Goal: Information Seeking & Learning: Find specific page/section

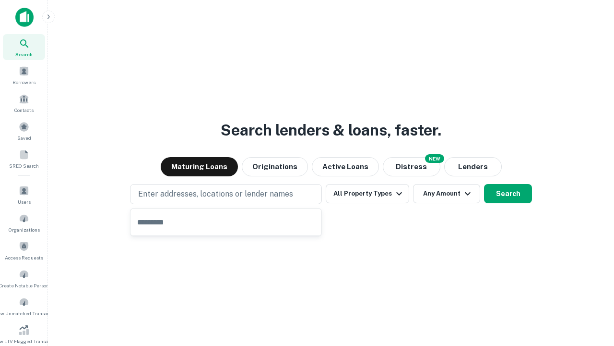
type input "**********"
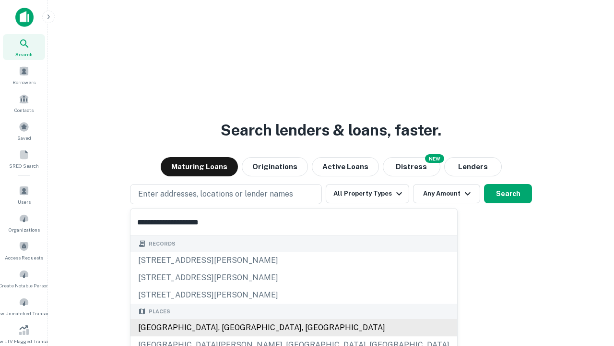
click at [229, 327] on div "Santa Monica, CA, USA" at bounding box center [294, 327] width 327 height 17
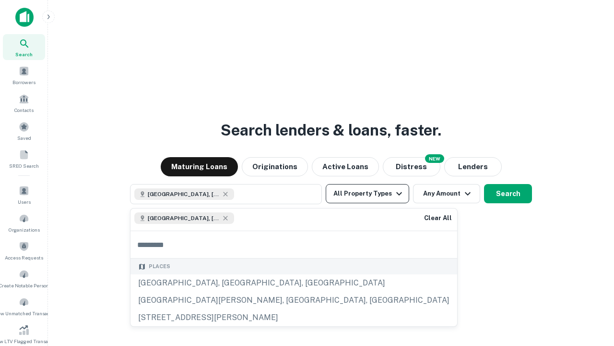
click at [368, 193] on button "All Property Types" at bounding box center [368, 193] width 84 height 19
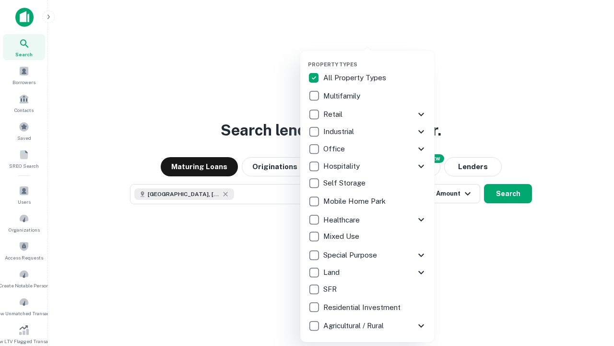
click at [375, 58] on button "button" at bounding box center [375, 58] width 134 height 0
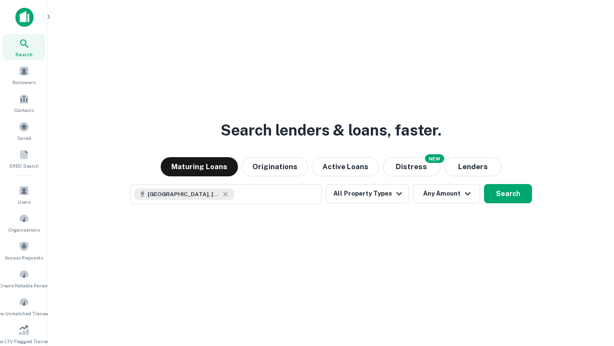
scroll to position [15, 0]
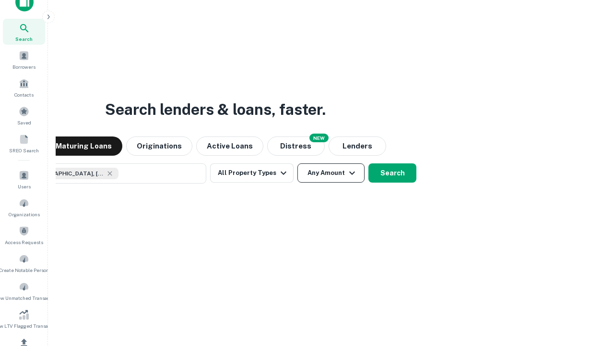
click at [298, 163] on button "Any Amount" at bounding box center [331, 172] width 67 height 19
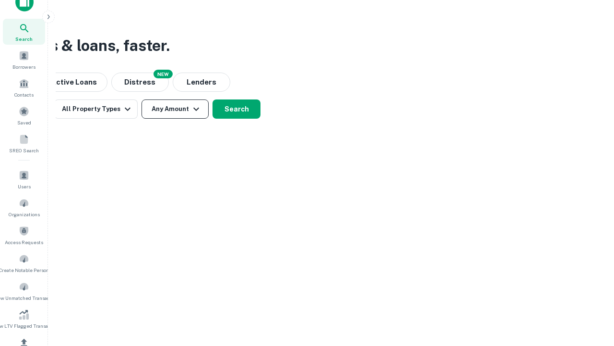
scroll to position [115, 0]
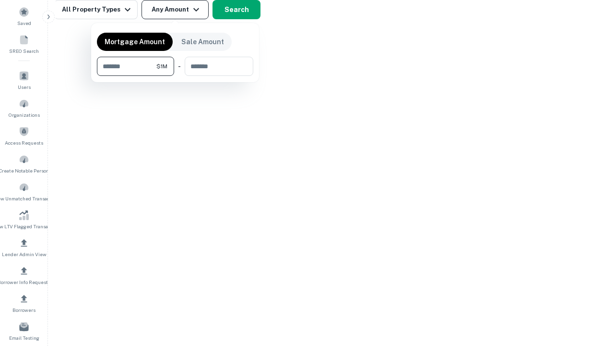
type input "*******"
click at [175, 76] on button "button" at bounding box center [175, 76] width 156 height 0
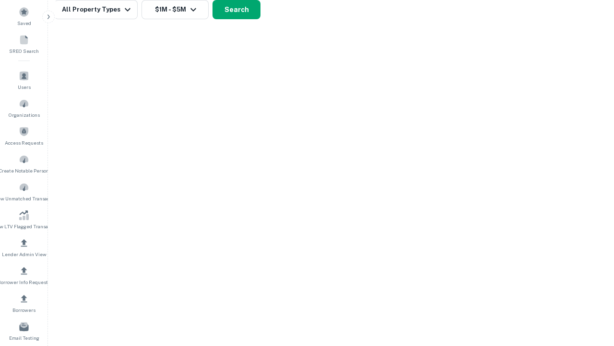
scroll to position [15, 0]
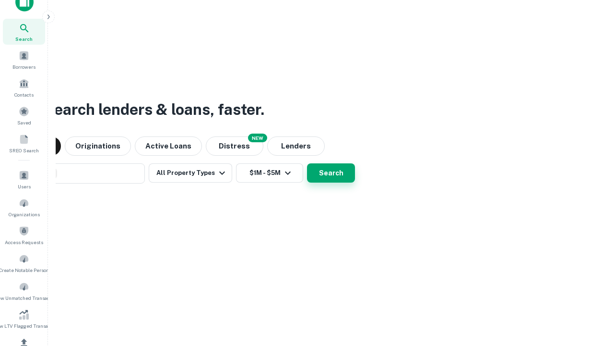
click at [307, 163] on button "Search" at bounding box center [331, 172] width 48 height 19
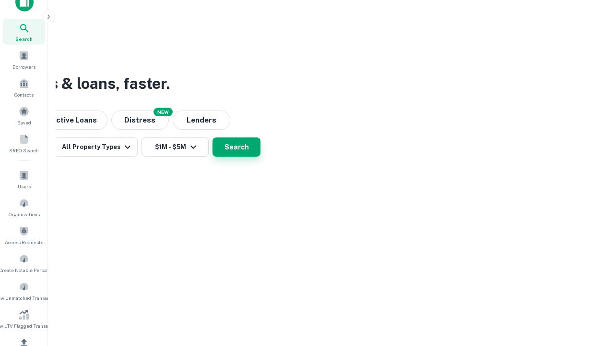
scroll to position [115, 0]
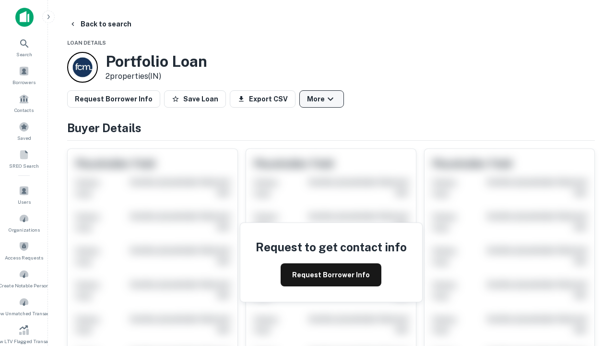
click at [322, 99] on button "More" at bounding box center [321, 98] width 45 height 17
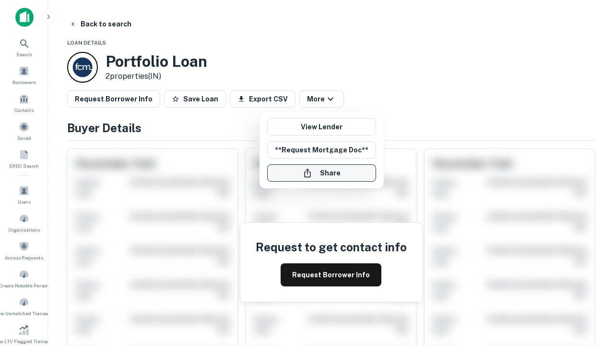
click at [322, 173] on button "Share" at bounding box center [321, 172] width 109 height 17
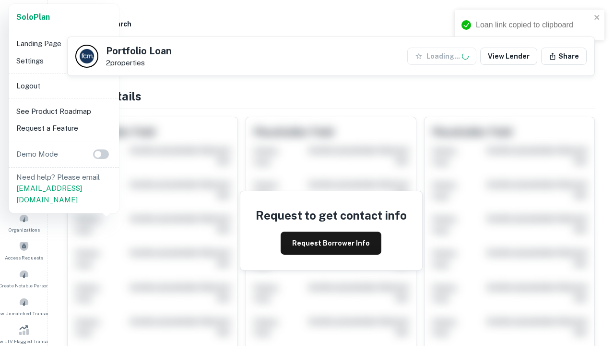
scroll to position [334, 0]
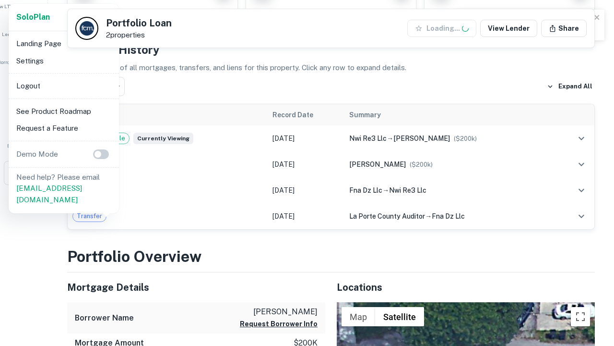
click at [63, 85] on li "Logout" at bounding box center [63, 85] width 103 height 17
